Goal: Task Accomplishment & Management: Use online tool/utility

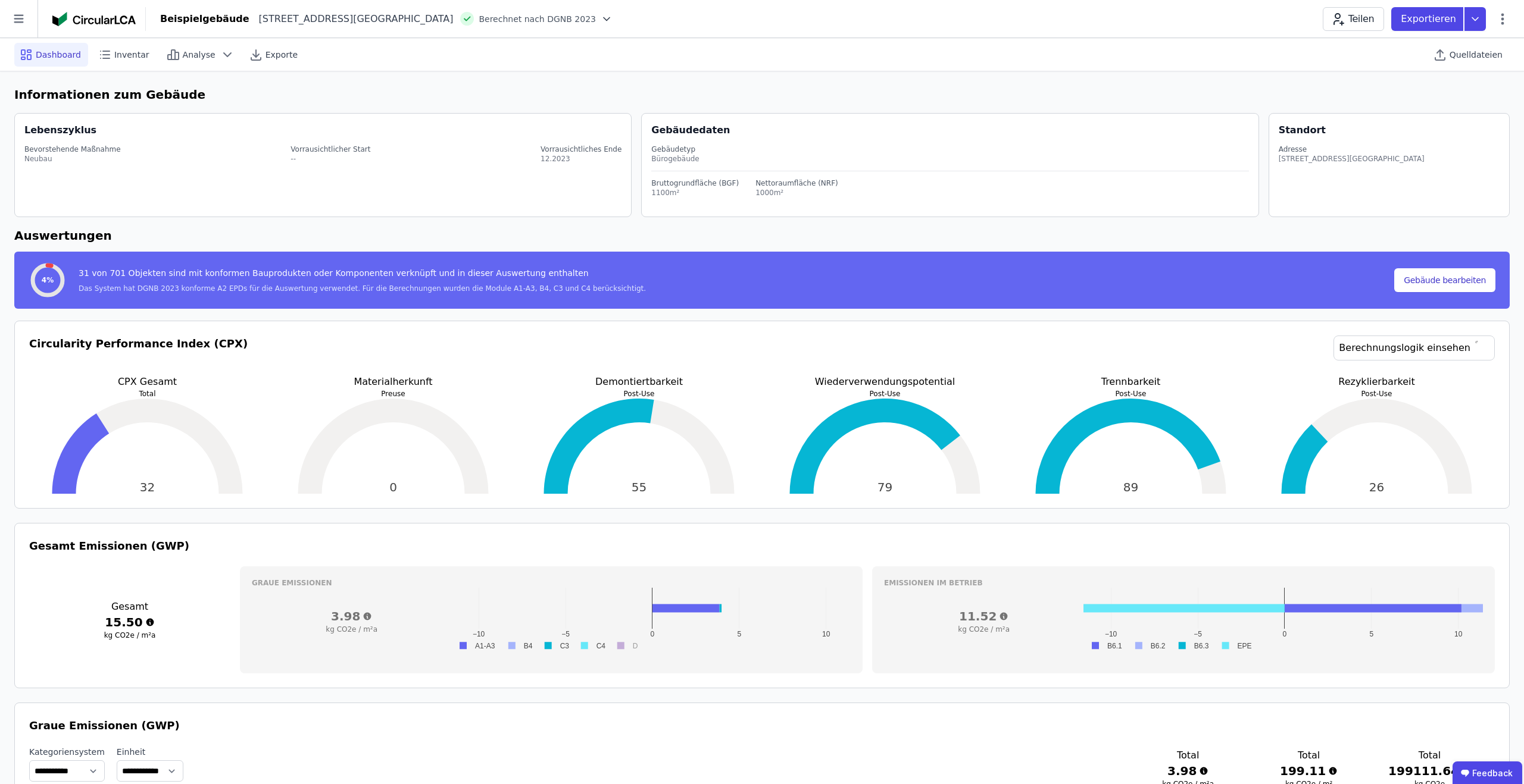
select select "*"
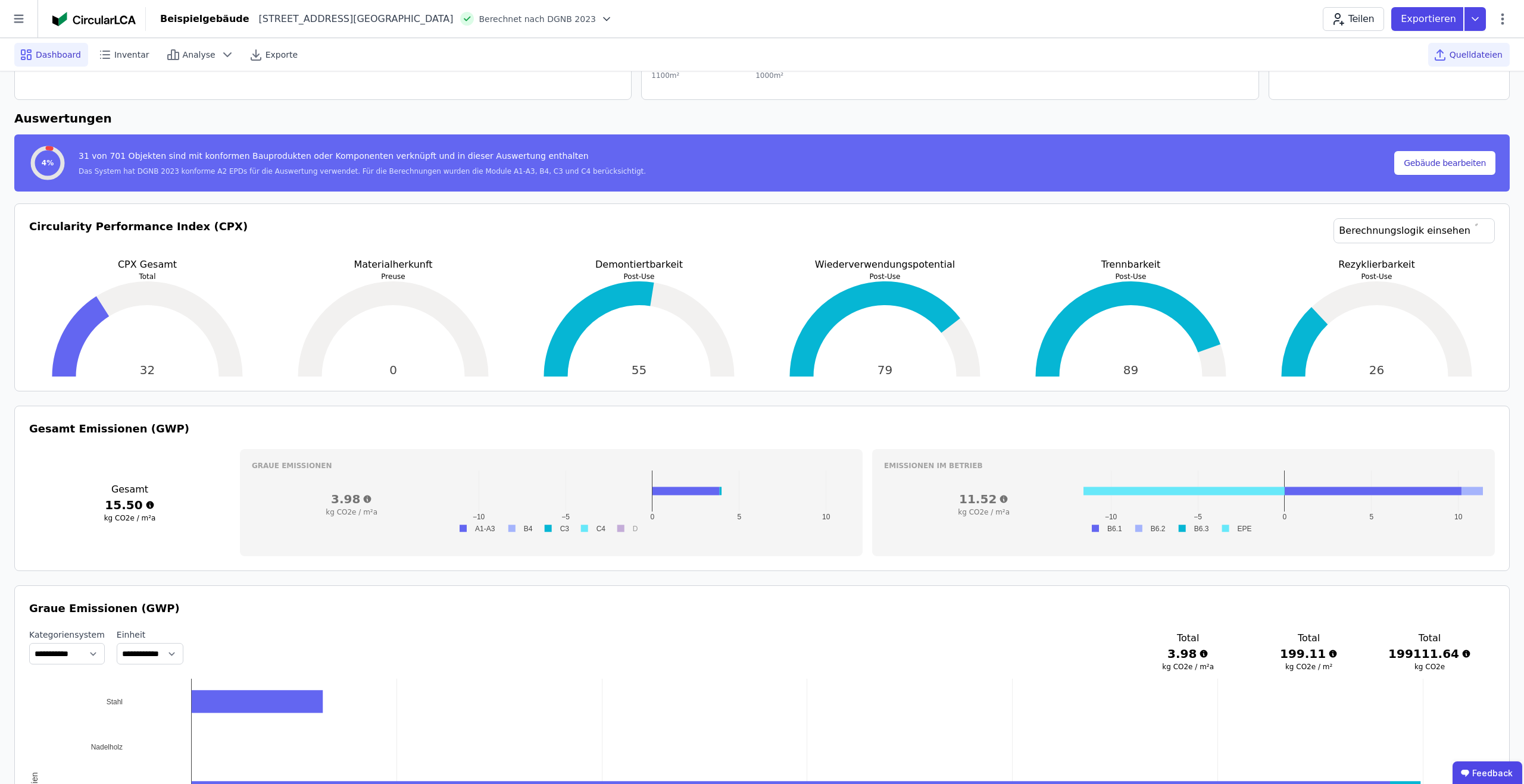
click at [1459, 54] on span "Quelldateien" at bounding box center [1476, 55] width 53 height 12
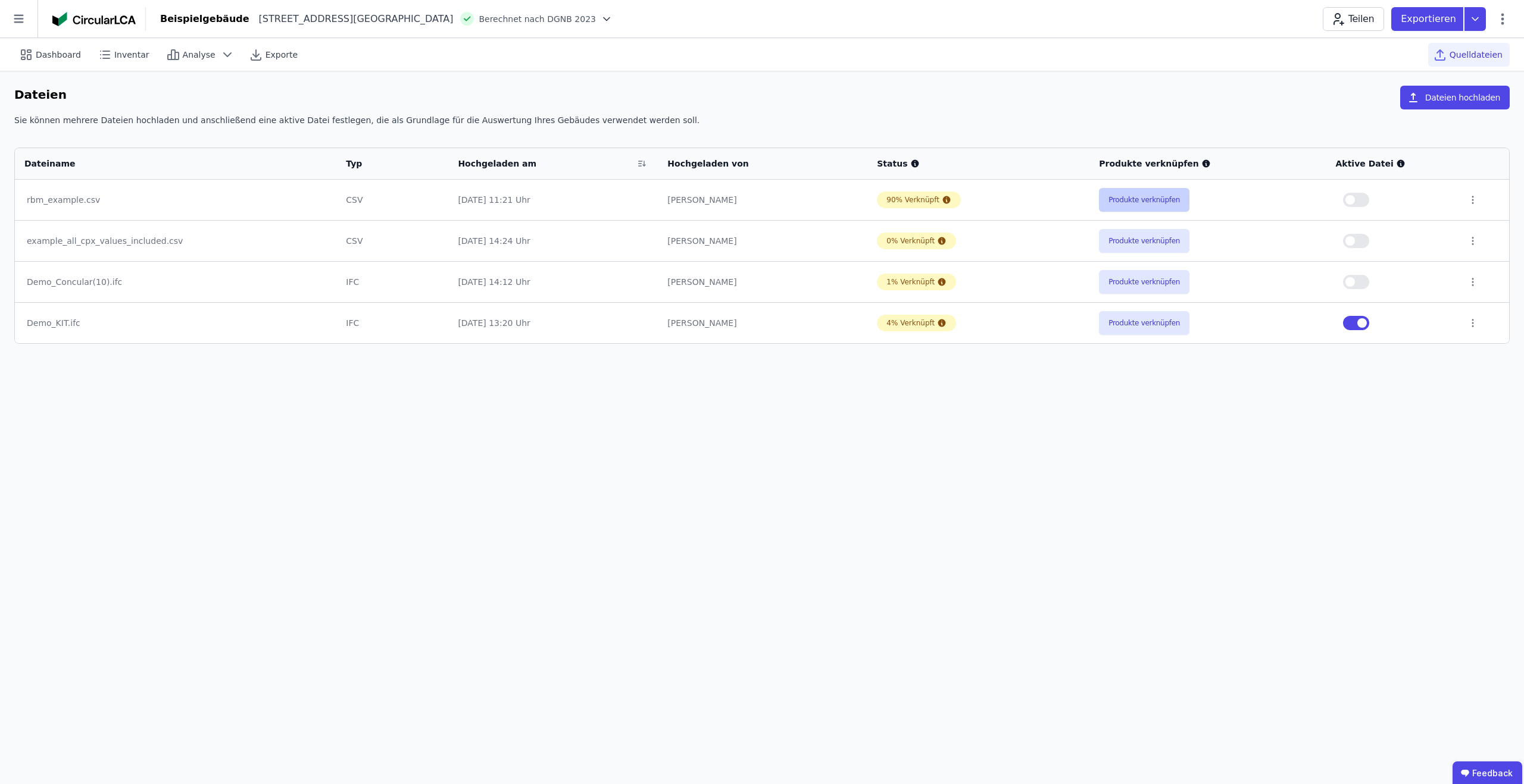
click at [1139, 198] on button "Produkte verknüpfen" at bounding box center [1144, 200] width 91 height 24
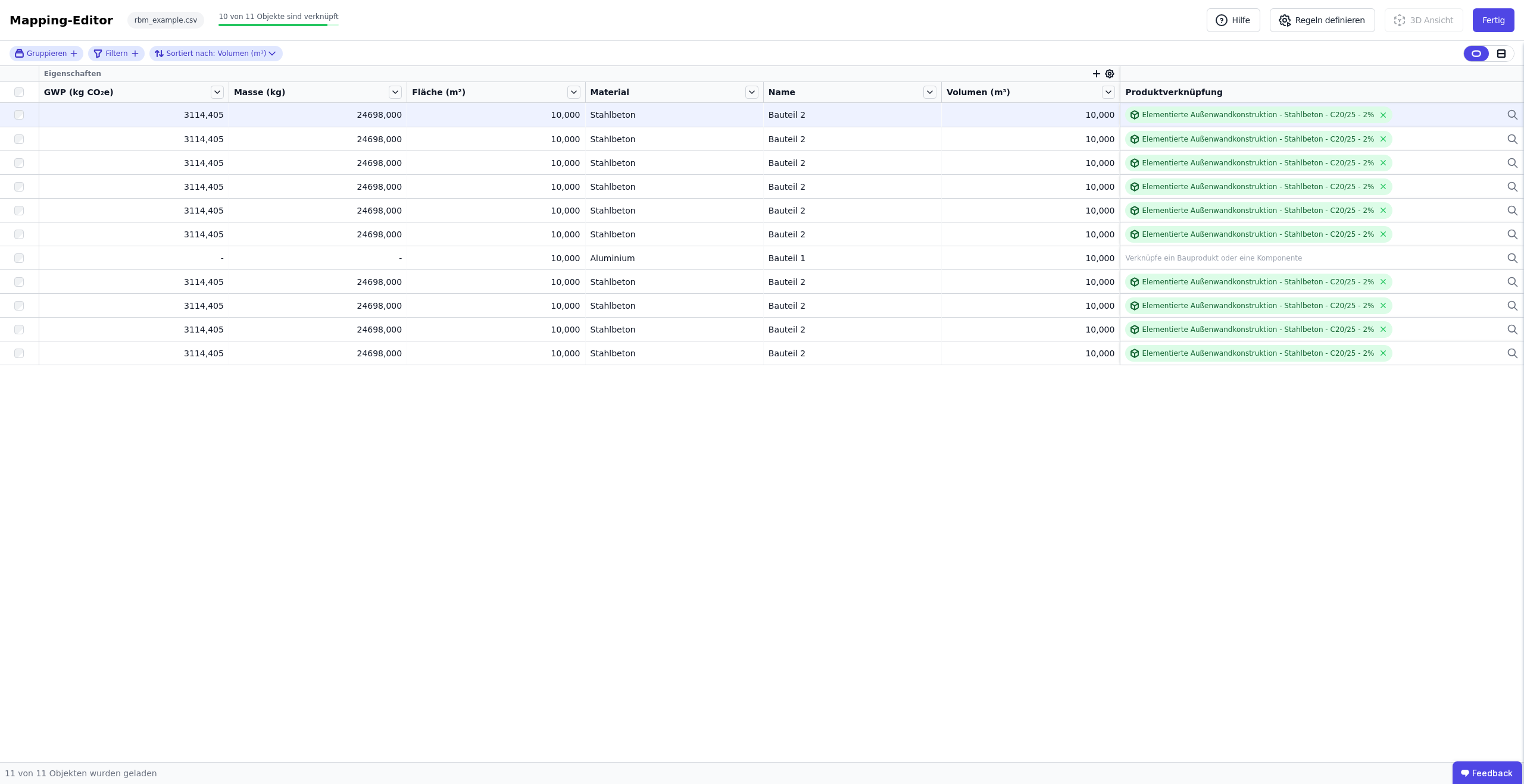
click at [1406, 109] on div "Elementierte Außenwandkonstruktion - Stahlbeton - C20/25 - 2%" at bounding box center [1322, 114] width 394 height 16
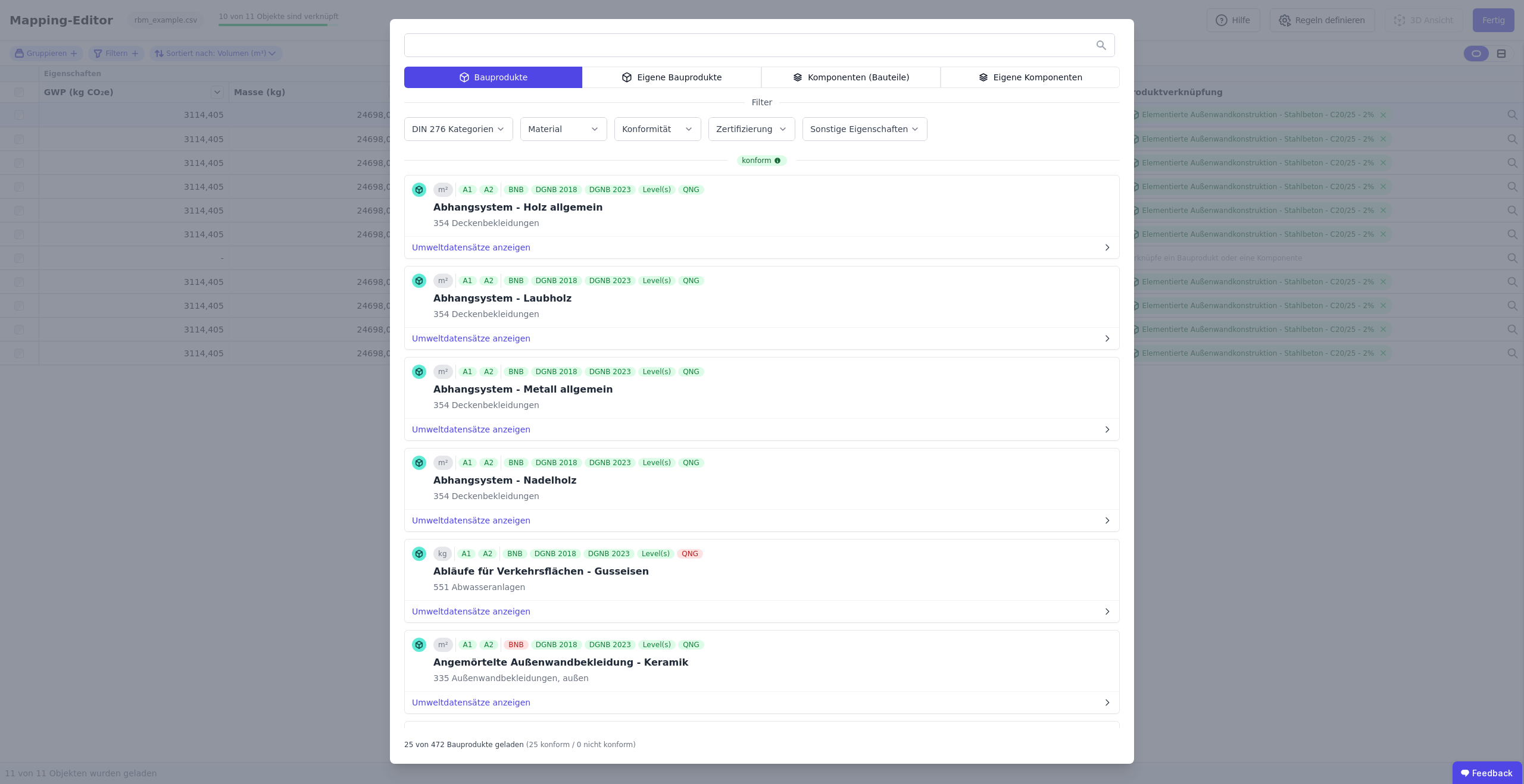
click at [591, 129] on icon "button" at bounding box center [594, 129] width 10 height 12
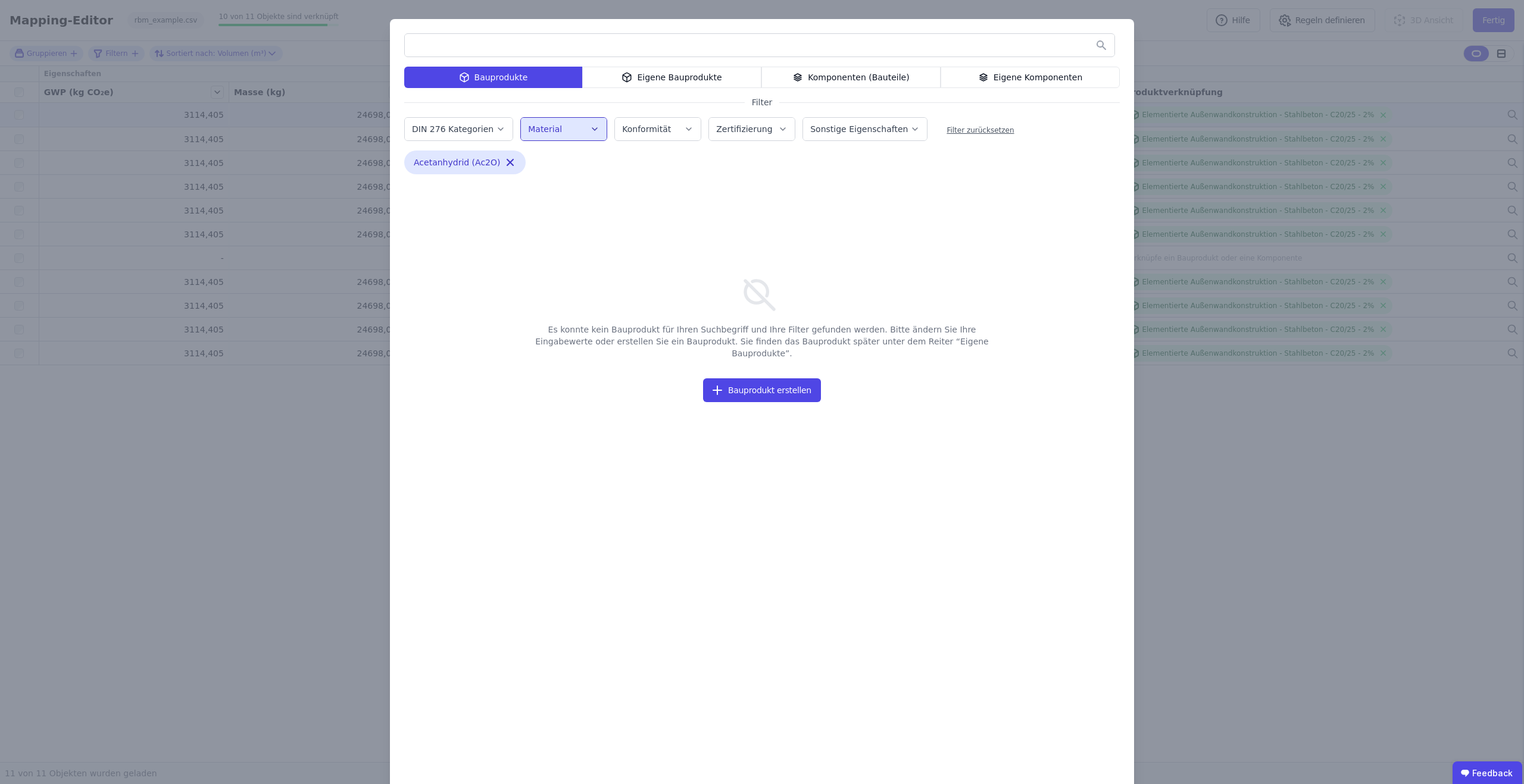
click at [594, 133] on icon "button" at bounding box center [594, 129] width 10 height 12
click at [509, 161] on icon "button" at bounding box center [510, 163] width 12 height 12
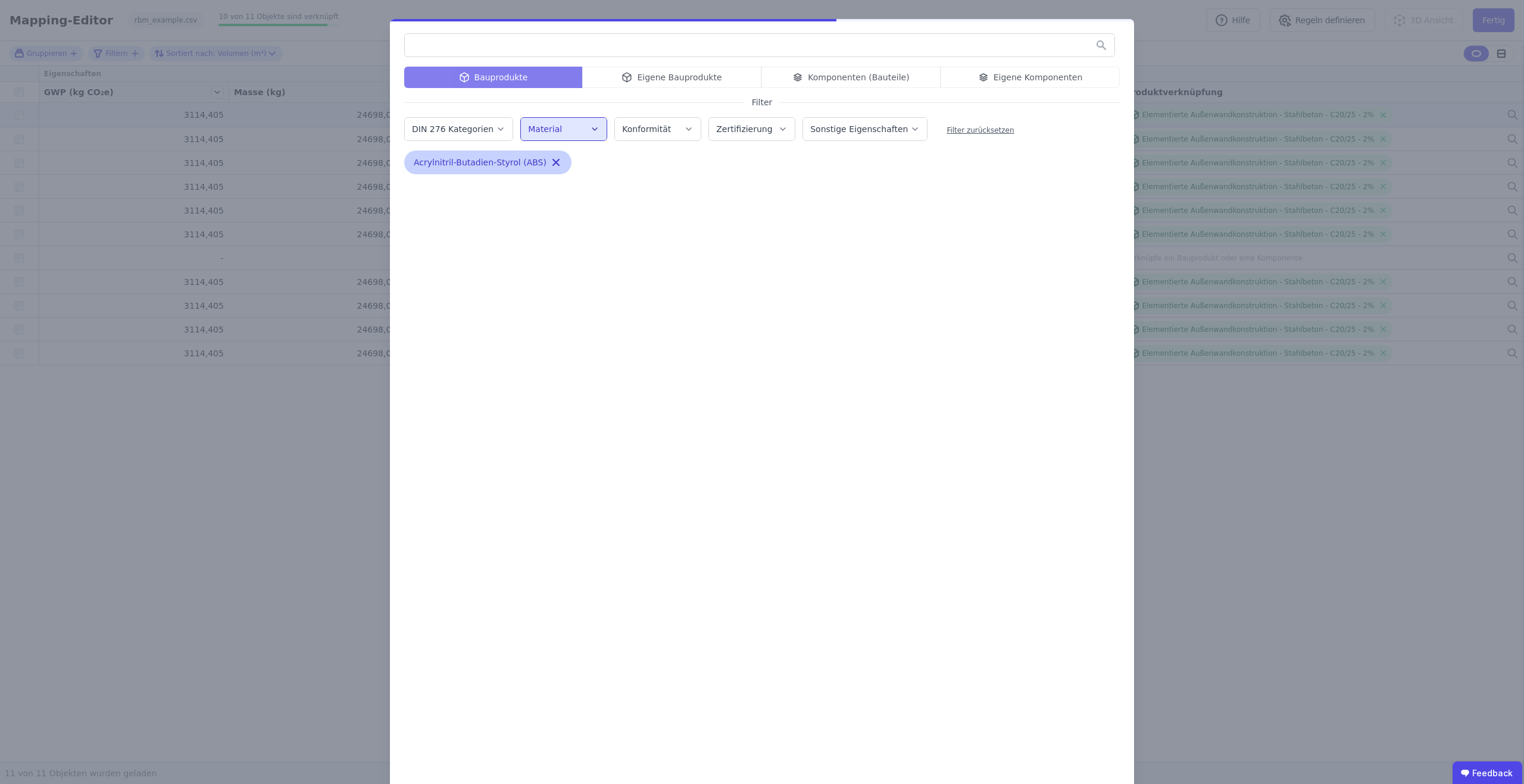
click at [553, 163] on icon "button" at bounding box center [556, 163] width 12 height 12
